Goal: Task Accomplishment & Management: Use online tool/utility

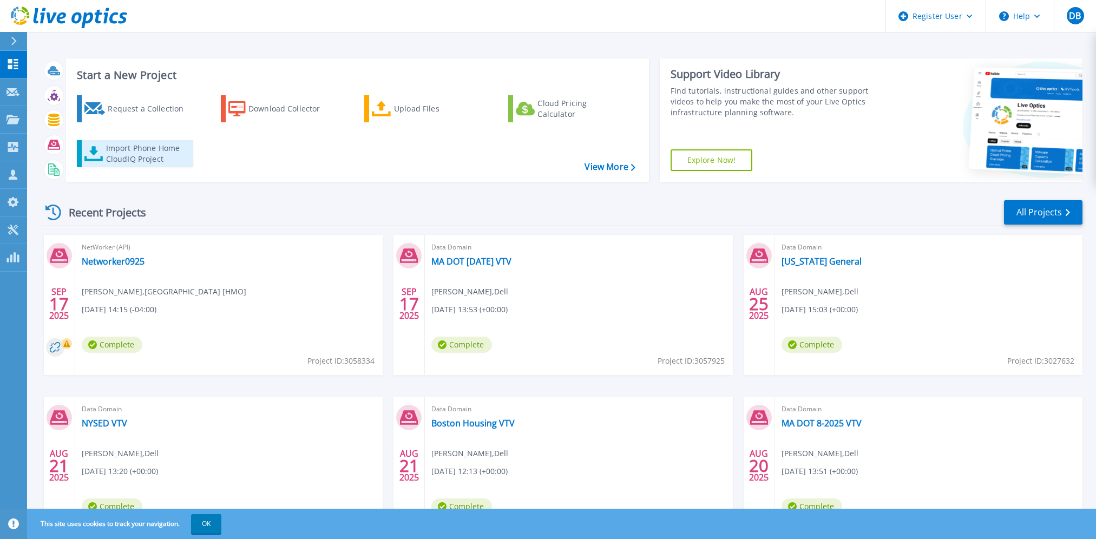
click at [145, 156] on div "Import Phone Home CloudIQ Project" at bounding box center [148, 154] width 84 height 22
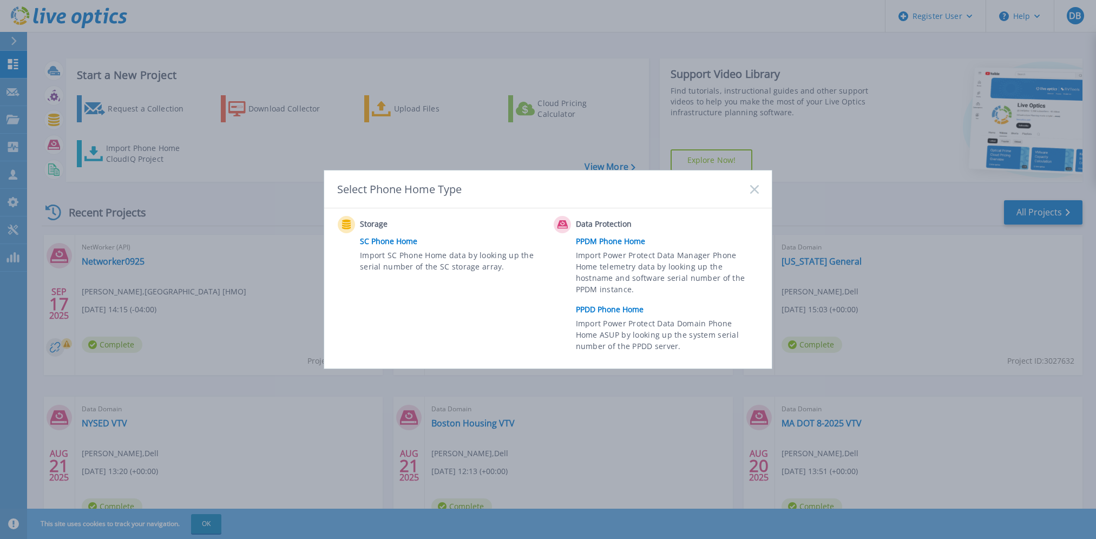
click at [609, 306] on link "PPDD Phone Home" at bounding box center [670, 309] width 188 height 16
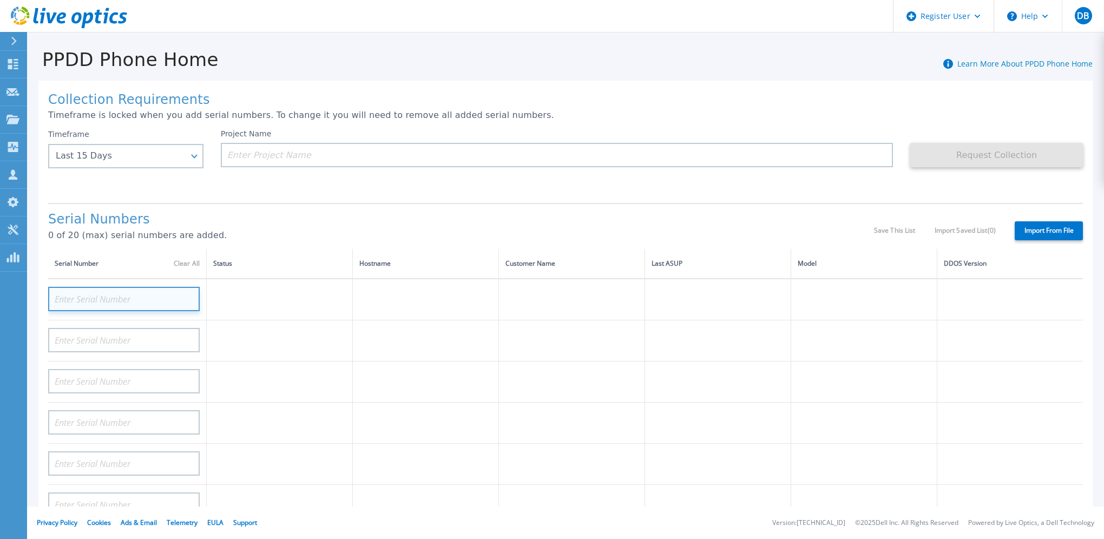
click at [110, 301] on input at bounding box center [123, 299] width 151 height 24
paste input "Select Item 53"
click at [118, 302] on input "Select Item 53" at bounding box center [123, 299] width 151 height 24
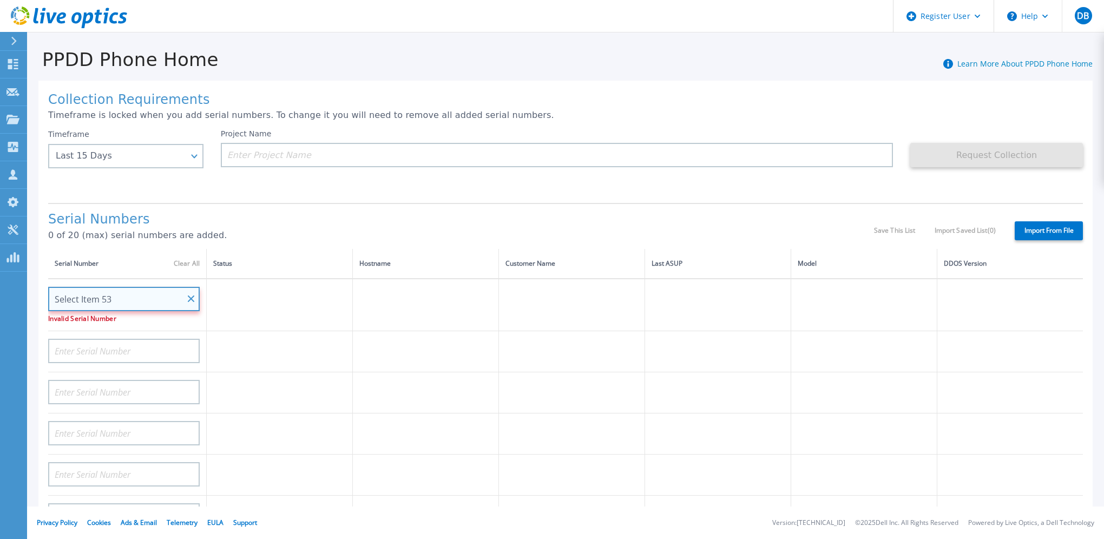
paste input "APM0022170001"
type input "APM00221700013"
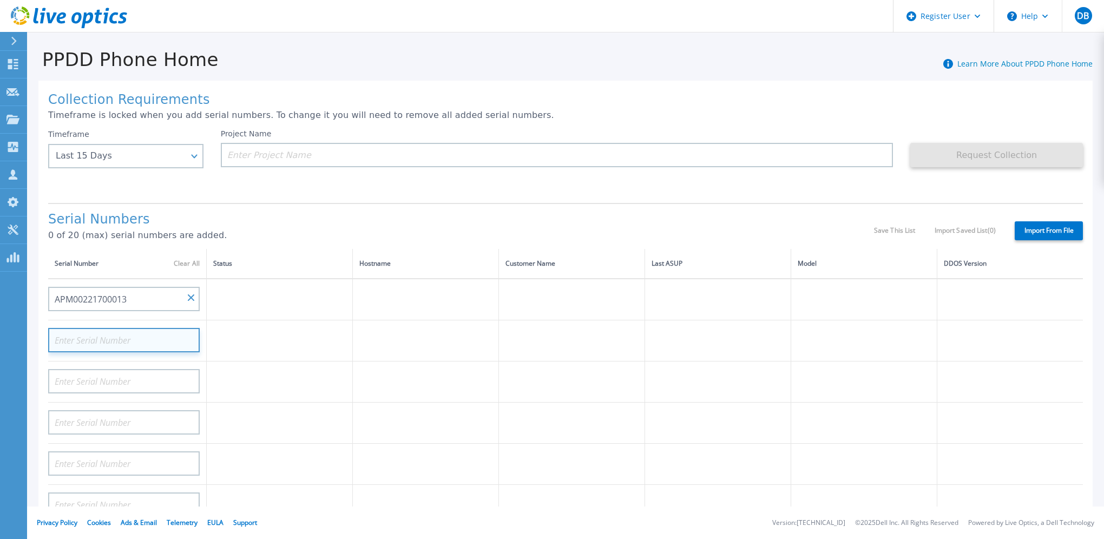
click at [133, 340] on input at bounding box center [123, 340] width 151 height 24
click at [139, 341] on input at bounding box center [123, 340] width 151 height 24
paste input "APM00221900005"
type input "APM00221900005"
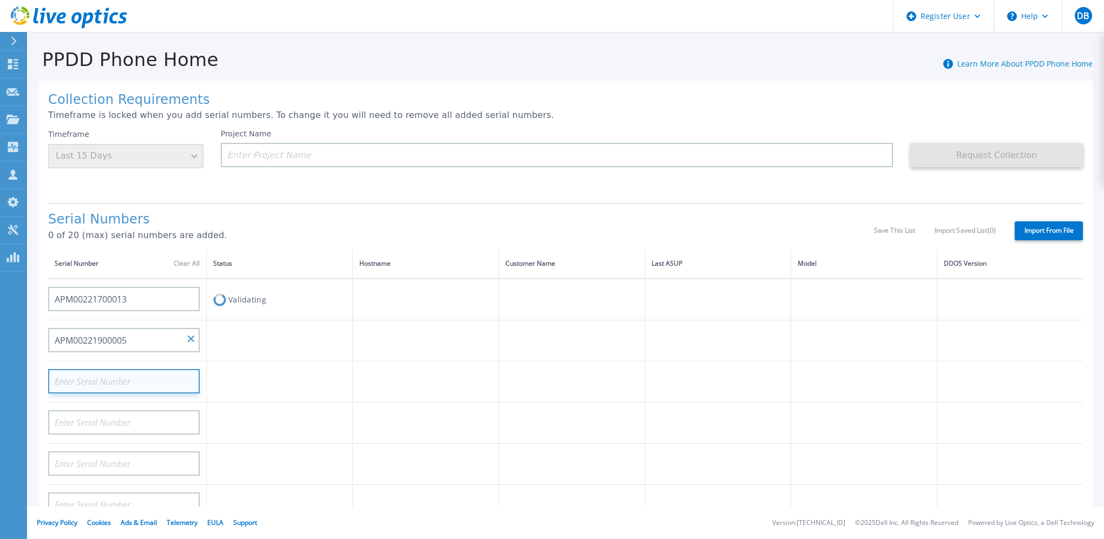
click at [152, 371] on input at bounding box center [123, 381] width 151 height 24
click at [146, 384] on input at bounding box center [123, 381] width 151 height 24
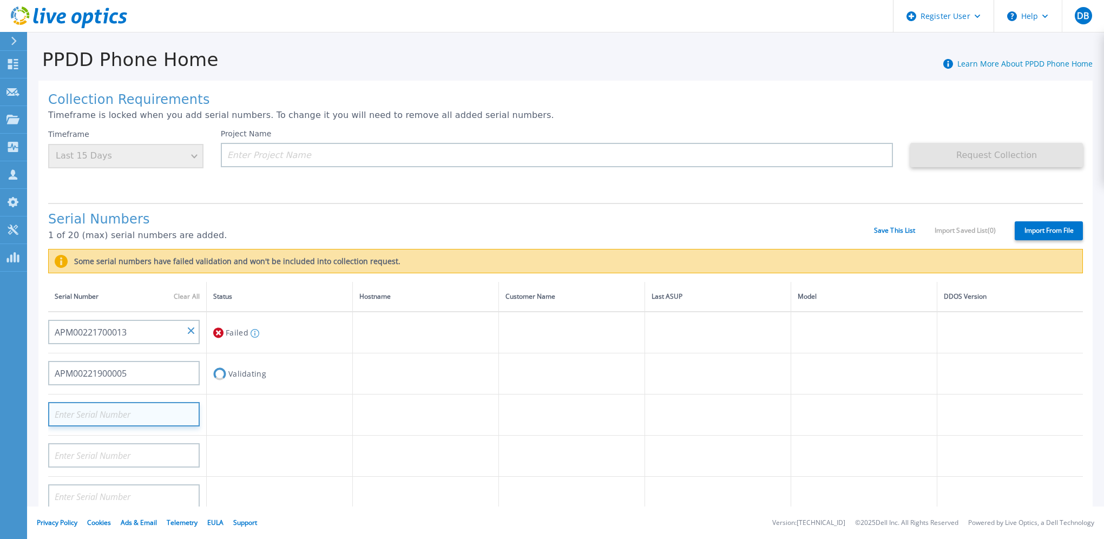
paste input "APX00223707212"
type input "APX00223707212"
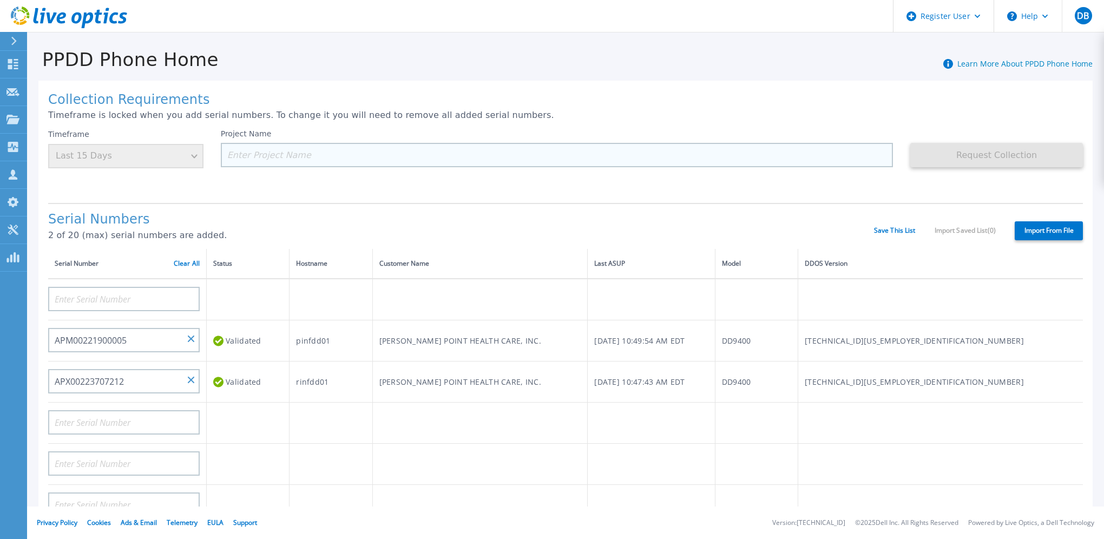
click at [365, 154] on input at bounding box center [557, 155] width 673 height 24
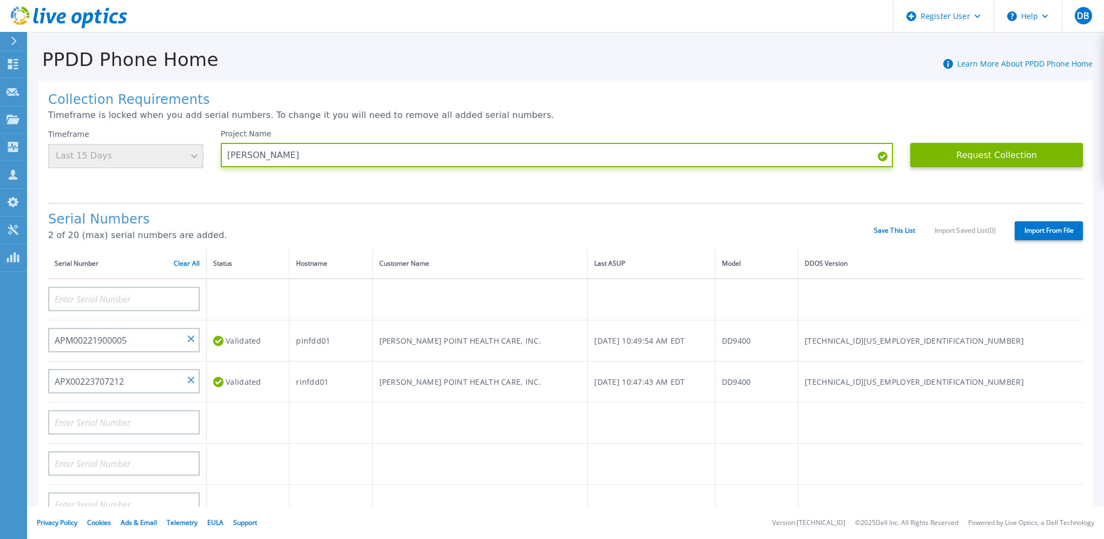
type input "[PERSON_NAME]"
click at [184, 159] on div "Timeframe Last 15 Days" at bounding box center [125, 148] width 155 height 39
click at [190, 159] on div "Timeframe Last 15 Days" at bounding box center [125, 148] width 155 height 39
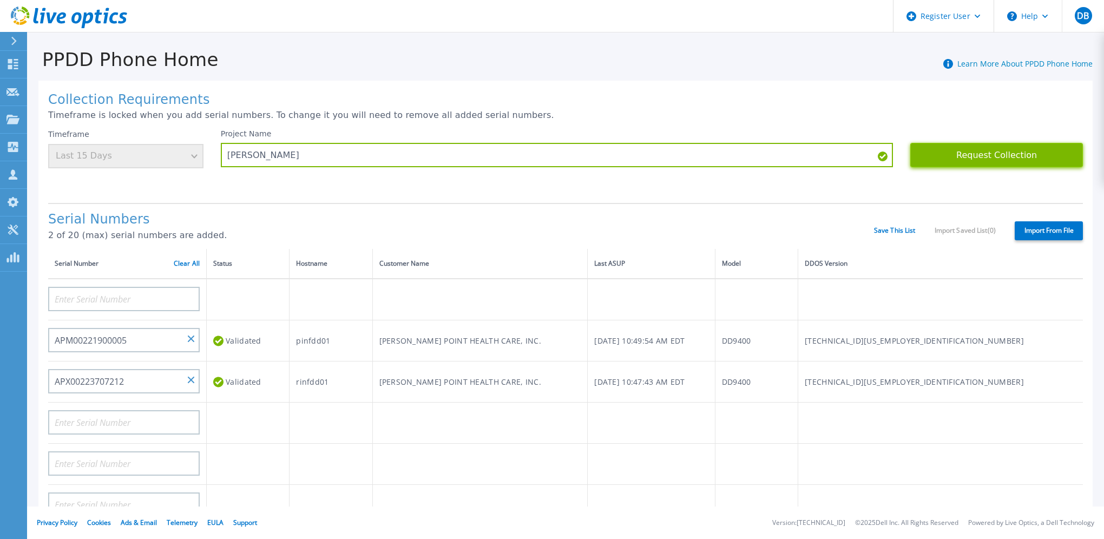
click at [999, 157] on button "Request Collection" at bounding box center [996, 155] width 173 height 24
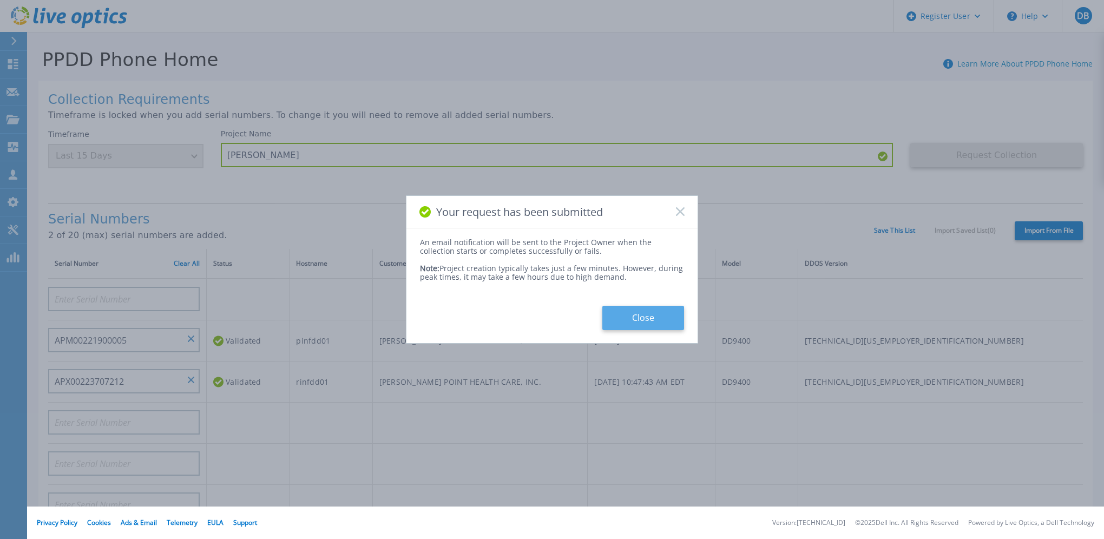
click at [638, 319] on button "Close" at bounding box center [643, 318] width 82 height 24
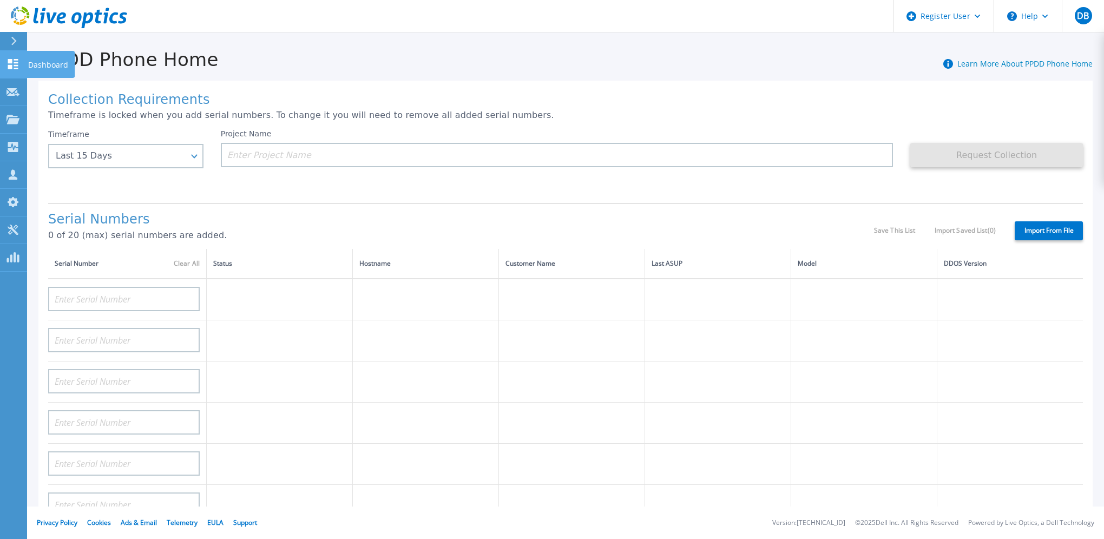
click at [7, 61] on icon at bounding box center [12, 64] width 13 height 10
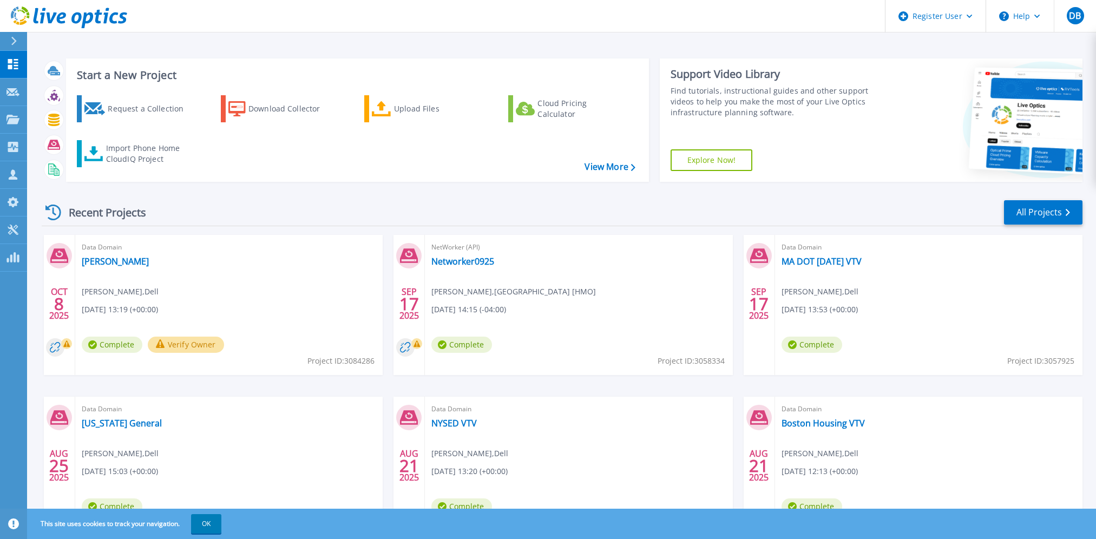
click at [172, 346] on button "Verify Owner" at bounding box center [186, 345] width 76 height 16
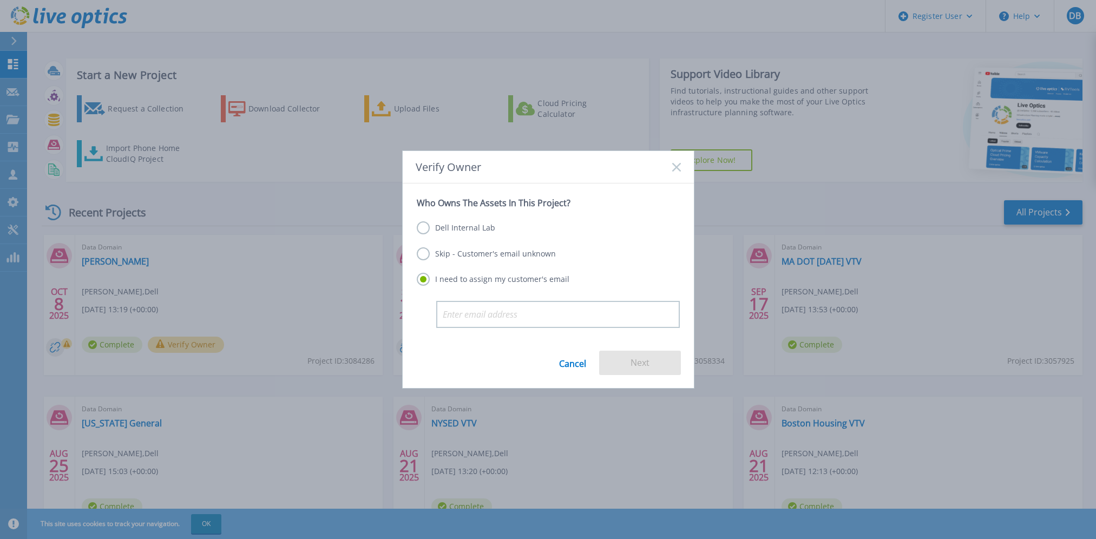
click at [473, 231] on label "Dell Internal Lab" at bounding box center [456, 227] width 78 height 13
click at [0, 0] on input "Dell Internal Lab" at bounding box center [0, 0] width 0 height 0
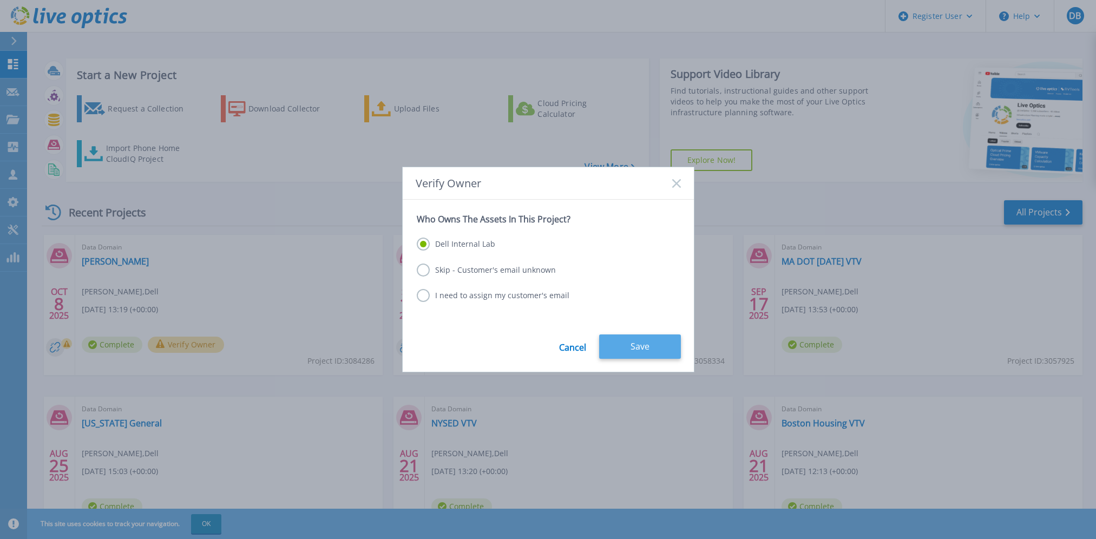
click at [648, 344] on button "Save" at bounding box center [640, 346] width 82 height 24
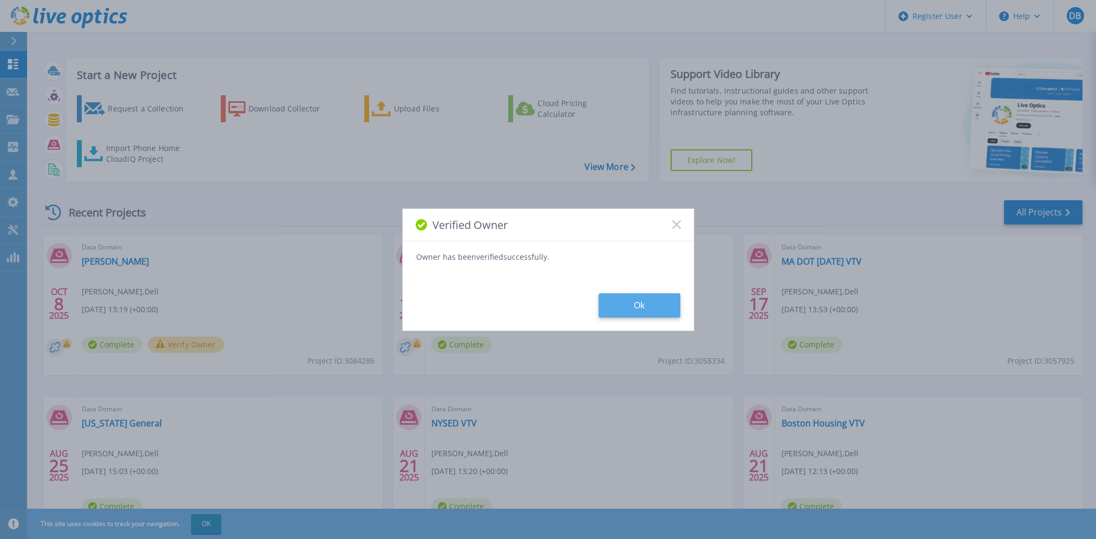
click at [629, 298] on button "Ok" at bounding box center [639, 305] width 82 height 24
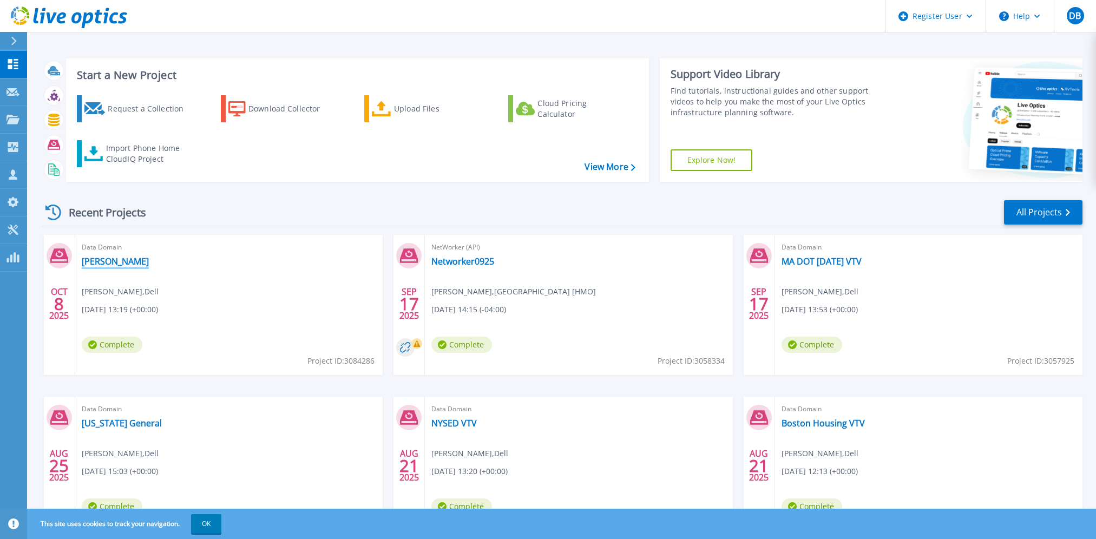
click at [111, 264] on link "[PERSON_NAME]" at bounding box center [115, 261] width 67 height 11
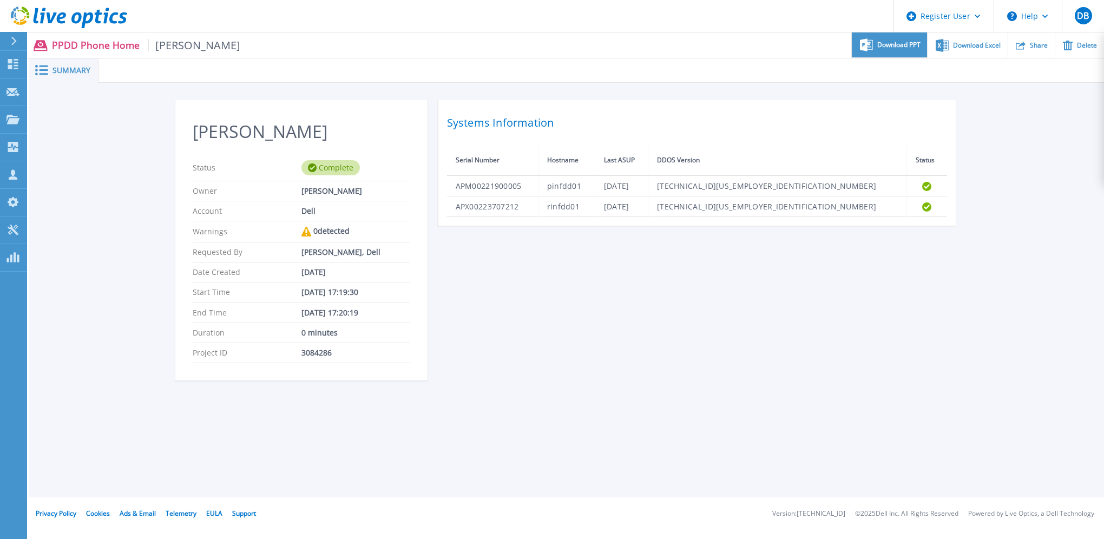
click at [885, 44] on span "Download PPT" at bounding box center [898, 45] width 43 height 6
